Goal: Find specific page/section: Find specific page/section

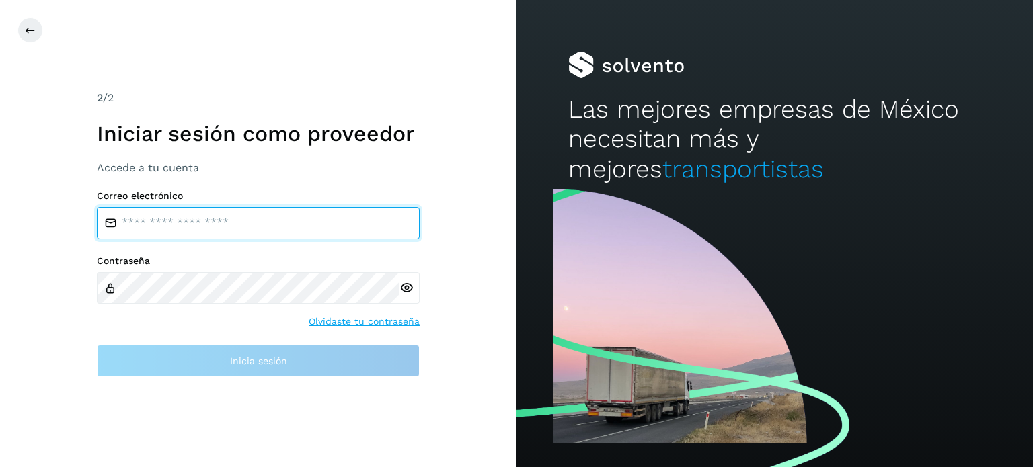
click at [285, 217] on input "email" at bounding box center [258, 223] width 323 height 32
type input "**********"
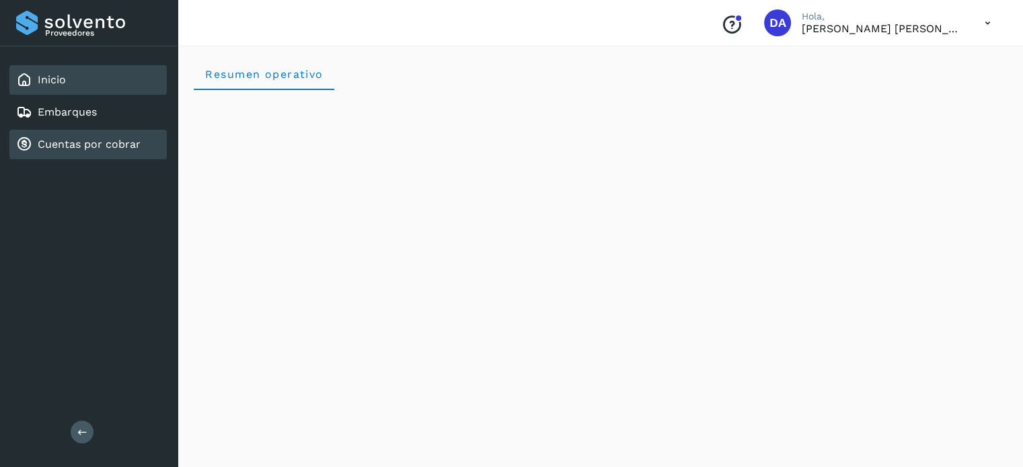
click at [59, 151] on div "Cuentas por cobrar" at bounding box center [78, 144] width 124 height 16
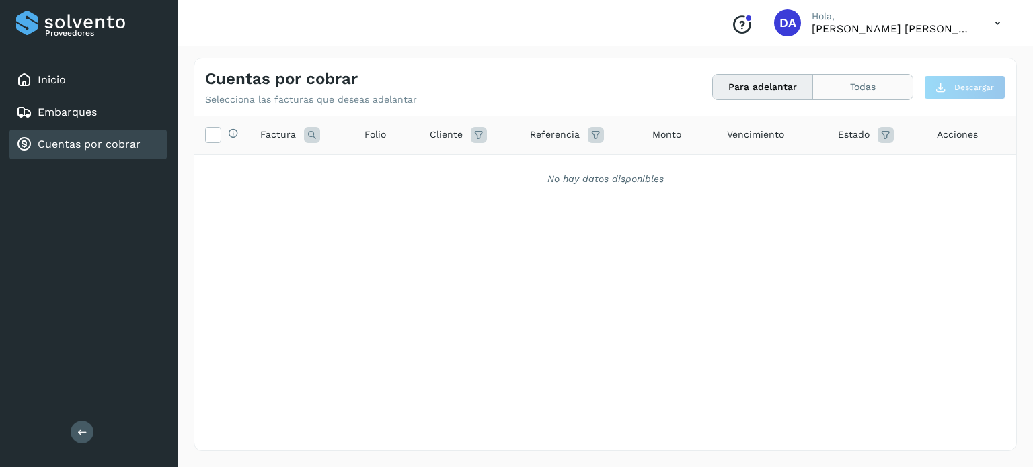
click at [860, 96] on button "Todas" at bounding box center [863, 87] width 100 height 25
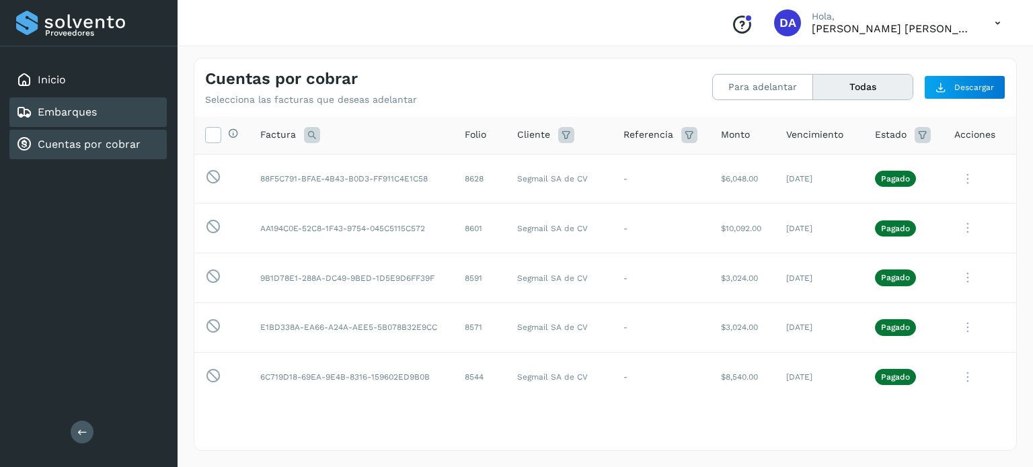
click at [84, 118] on div "Embarques" at bounding box center [56, 112] width 81 height 16
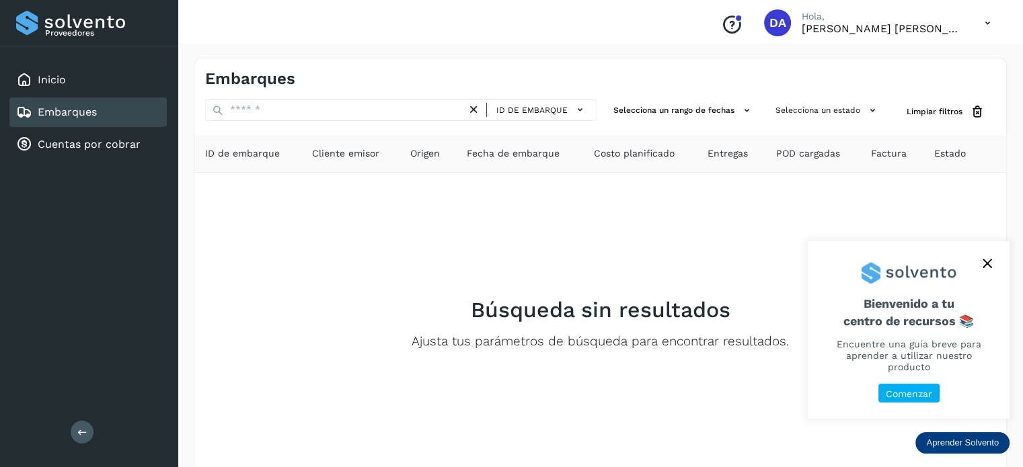
click at [990, 268] on icon "close," at bounding box center [986, 264] width 9 height 9
